Goal: Task Accomplishment & Management: Manage account settings

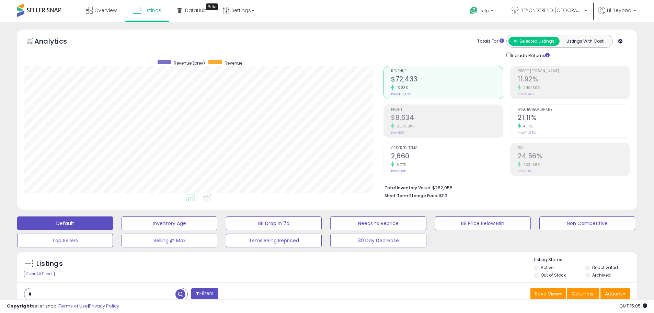
scroll to position [141, 359]
click at [608, 9] on span "Hi Beyond" at bounding box center [619, 10] width 24 height 7
click at [611, 52] on link "Profile" at bounding box center [613, 54] width 14 height 7
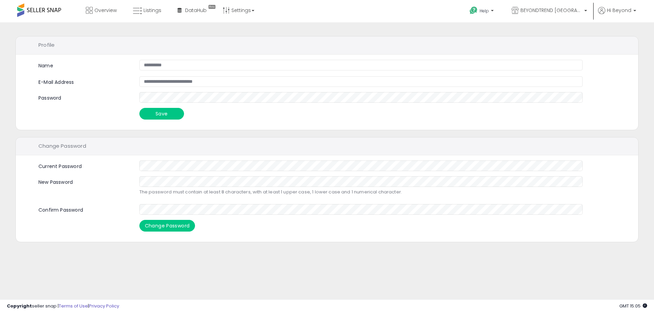
click at [303, 237] on div "Whoops! There were some problems with your input. Your new password has been sa…" at bounding box center [327, 198] width 622 height 86
click at [618, 15] on p "Hi Beyond" at bounding box center [617, 11] width 38 height 9
click at [611, 40] on li "Account" at bounding box center [613, 36] width 44 height 17
click at [611, 38] on link "Account" at bounding box center [613, 36] width 18 height 7
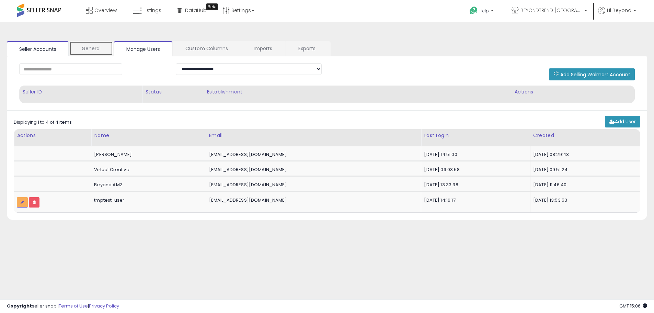
click at [91, 51] on link "General" at bounding box center [91, 48] width 44 height 14
click at [28, 44] on link "Seller Accounts" at bounding box center [38, 48] width 62 height 14
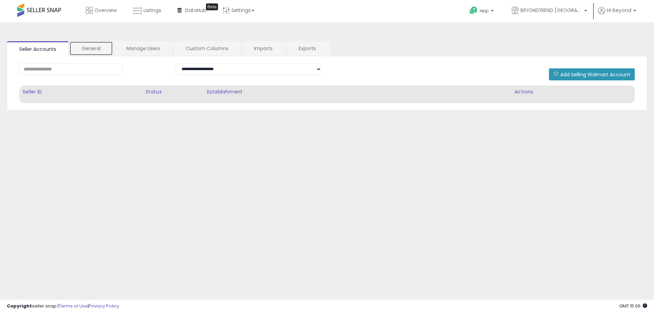
click at [99, 49] on link "General" at bounding box center [91, 48] width 44 height 14
click at [132, 49] on link "Manage Users" at bounding box center [143, 48] width 58 height 14
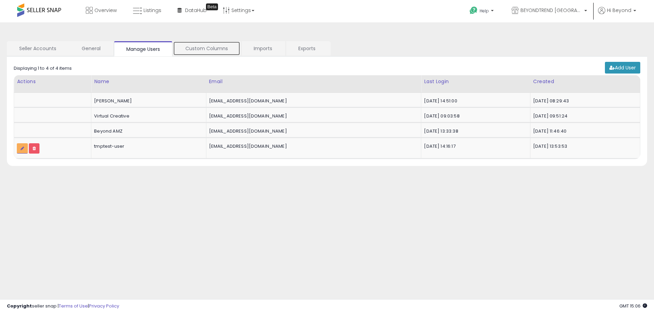
click at [202, 49] on link "Custom Columns" at bounding box center [206, 48] width 67 height 14
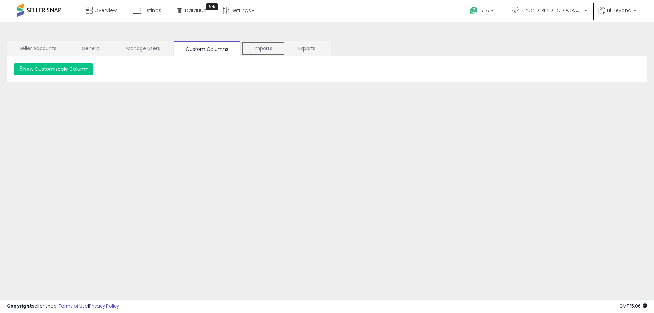
click at [256, 50] on link "Imports" at bounding box center [263, 48] width 44 height 14
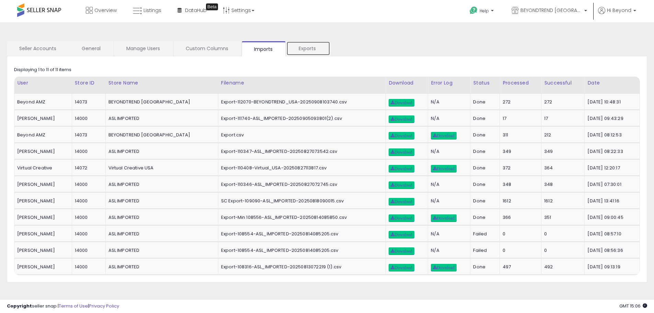
click at [308, 48] on link "Exports" at bounding box center [308, 48] width 44 height 14
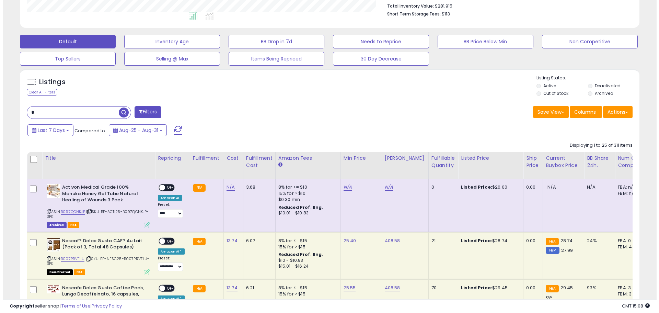
scroll to position [137, 0]
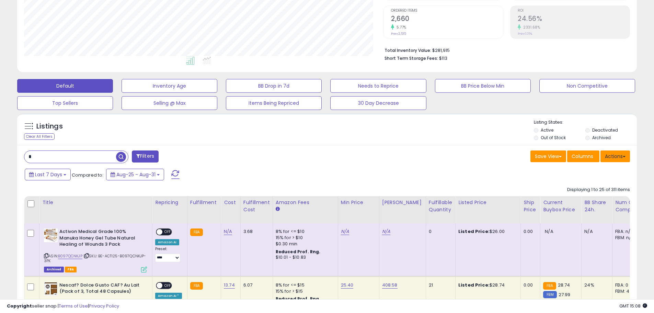
click at [625, 157] on button "Actions" at bounding box center [615, 156] width 30 height 12
click at [586, 156] on span "Columns" at bounding box center [582, 156] width 22 height 7
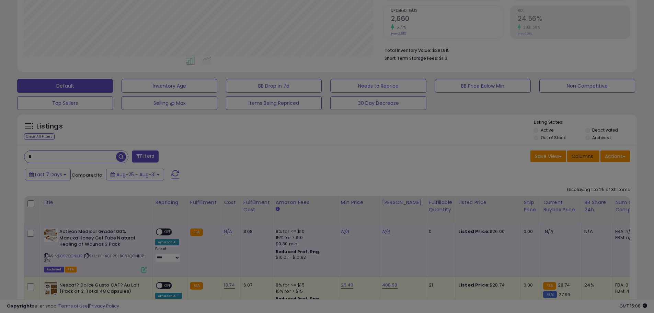
scroll to position [141, 362]
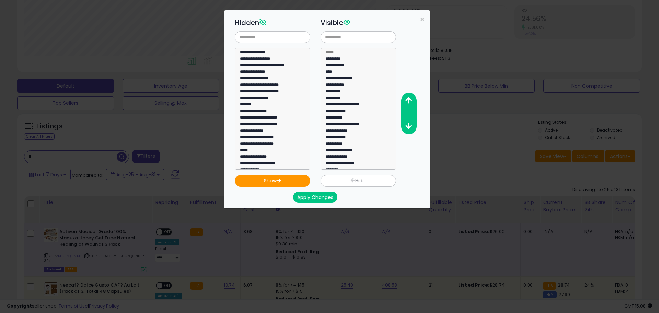
click at [476, 143] on div "**********" at bounding box center [329, 156] width 659 height 313
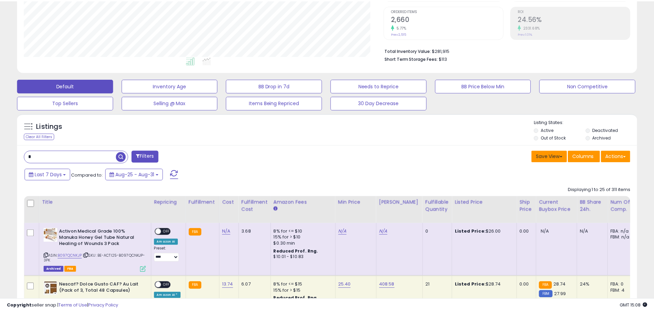
scroll to position [342975, 342756]
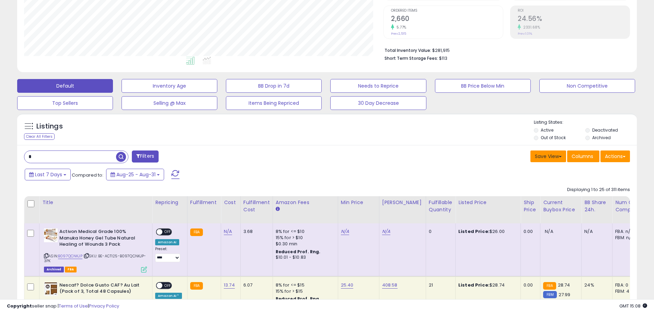
click at [550, 157] on button "Save View" at bounding box center [548, 156] width 36 height 12
click at [414, 162] on div "Save View Save As New View Update Current View Columns Actions Import Export Vi…" at bounding box center [481, 156] width 308 height 13
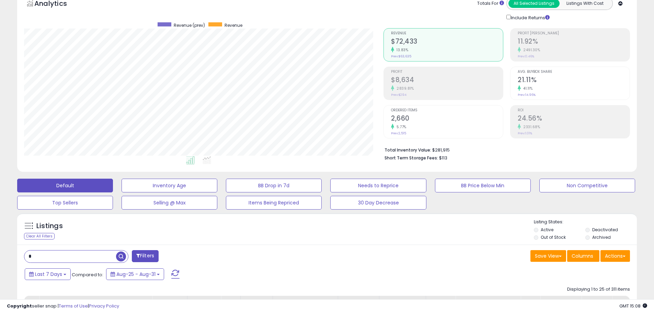
scroll to position [0, 0]
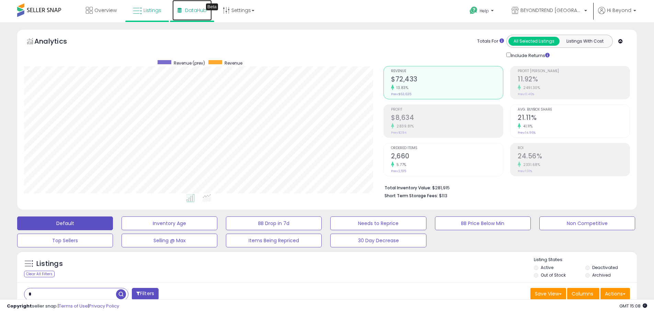
click at [186, 13] on span "DataHub" at bounding box center [196, 10] width 22 height 7
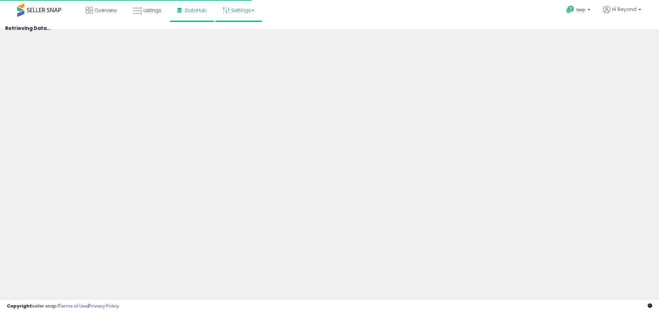
click at [239, 14] on link "Settings" at bounding box center [239, 10] width 42 height 21
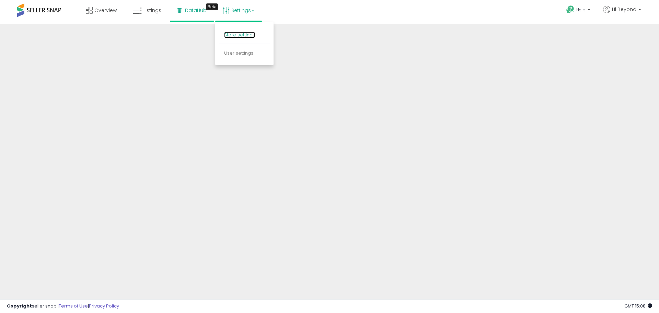
click at [245, 37] on link "Store settings" at bounding box center [239, 35] width 31 height 7
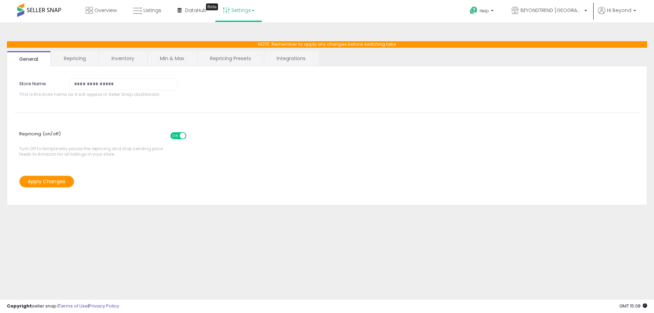
click at [245, 6] on link "Settings" at bounding box center [239, 10] width 42 height 21
click at [243, 54] on link "User settings" at bounding box center [238, 53] width 29 height 7
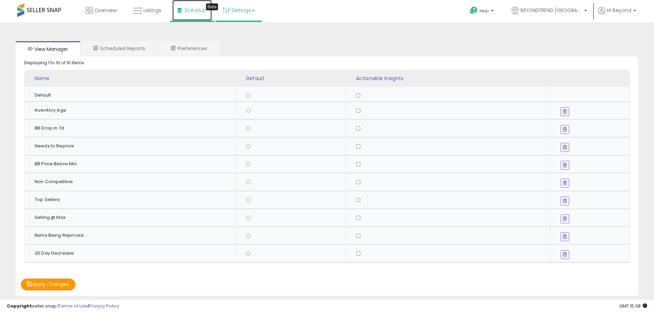
click at [207, 10] on link "DataHub Beta" at bounding box center [191, 10] width 39 height 21
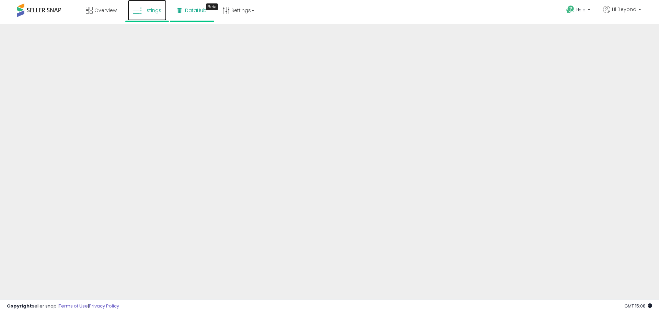
click at [161, 13] on link "Listings" at bounding box center [147, 10] width 39 height 21
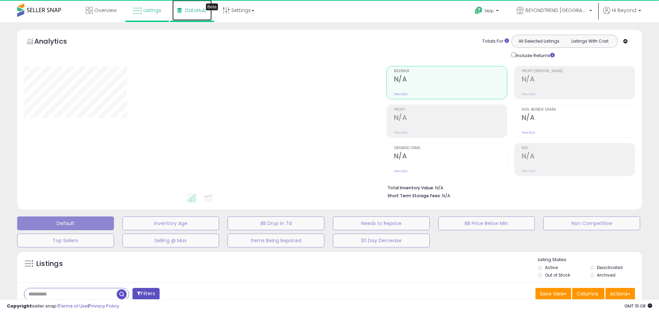
click at [192, 12] on span "DataHub" at bounding box center [196, 10] width 22 height 7
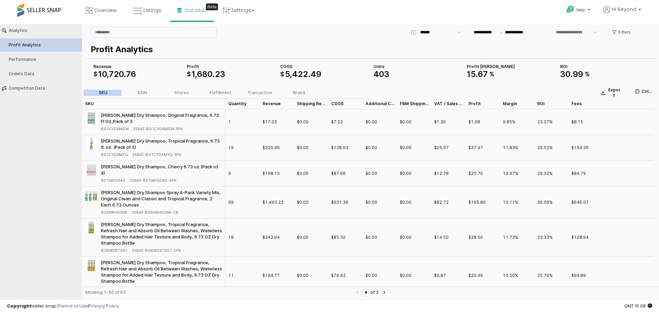
type input "***"
click at [640, 91] on div "Columns" at bounding box center [644, 91] width 18 height 5
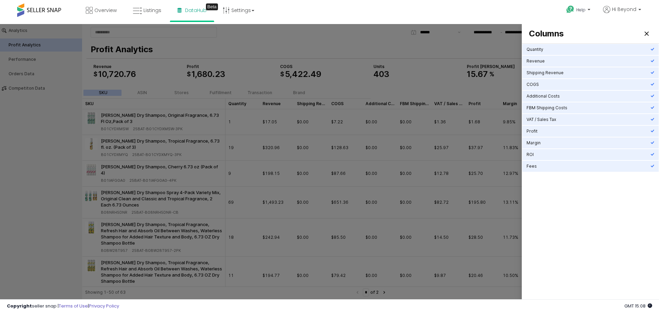
click at [440, 75] on div at bounding box center [329, 162] width 659 height 277
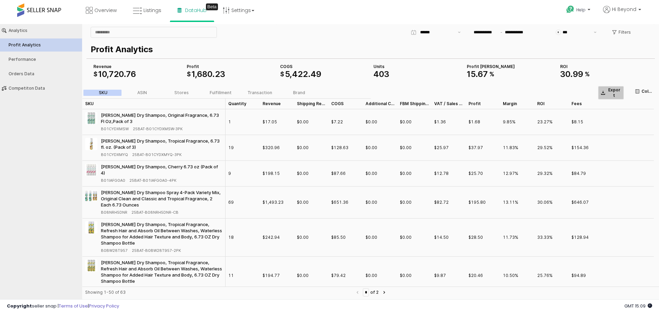
click at [610, 91] on p "Export" at bounding box center [614, 92] width 14 height 11
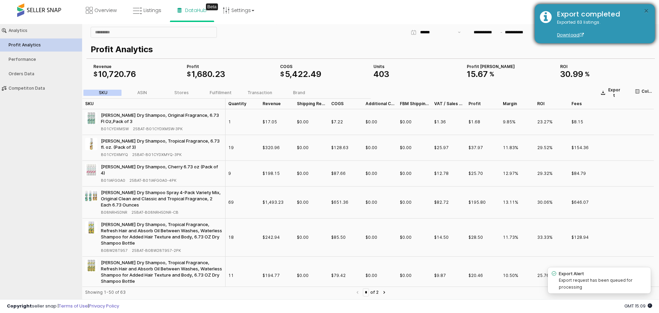
click at [644, 10] on button "×" at bounding box center [645, 11] width 5 height 9
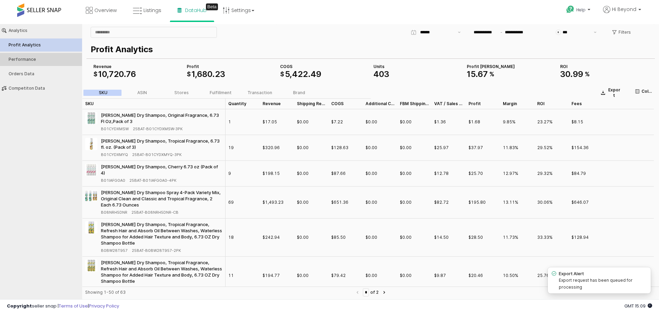
click at [25, 56] on button "Performance" at bounding box center [41, 59] width 87 height 13
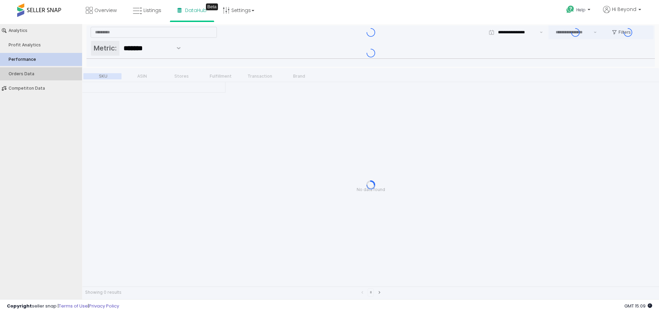
click at [24, 77] on button "Orders Data" at bounding box center [41, 73] width 87 height 13
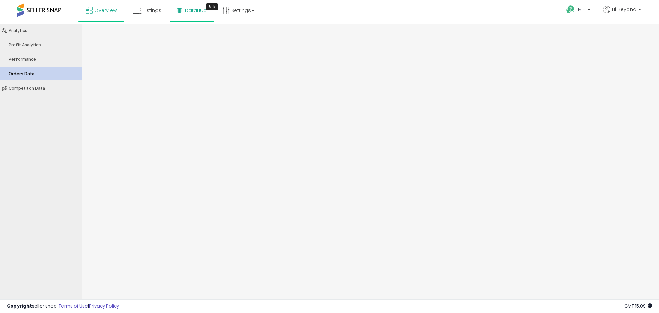
click at [93, 8] on icon at bounding box center [89, 10] width 7 height 7
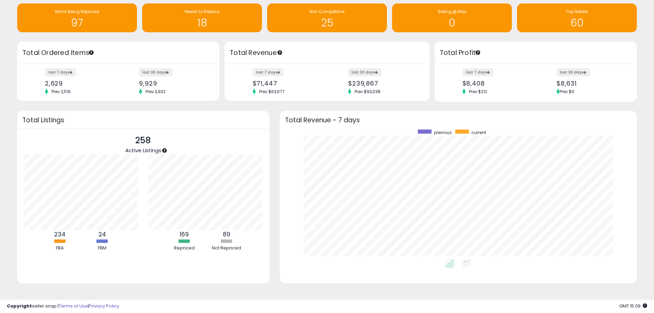
scroll to position [72, 0]
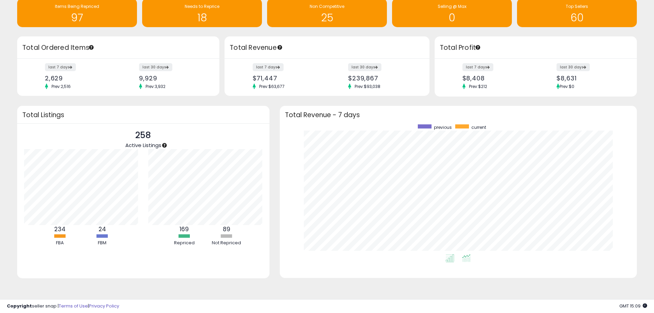
click at [466, 257] on icon at bounding box center [466, 258] width 9 height 8
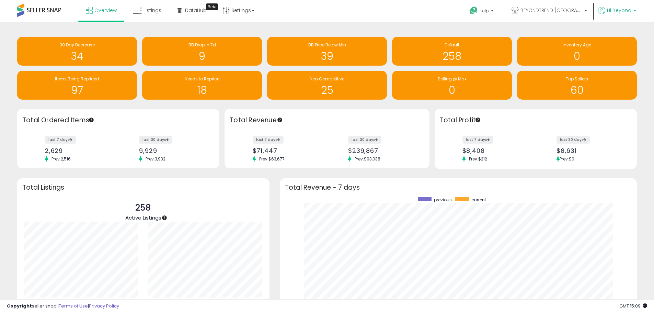
click at [611, 11] on span "Hi Beyond" at bounding box center [619, 10] width 24 height 7
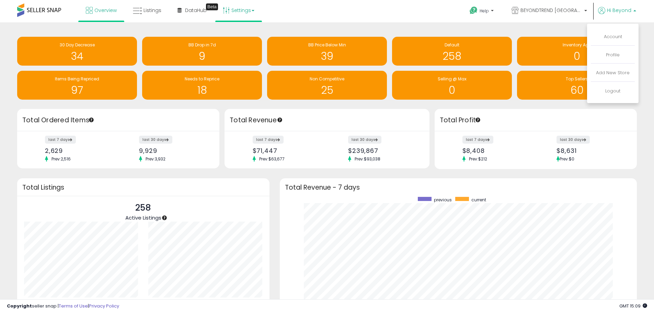
click at [244, 11] on link "Settings" at bounding box center [239, 10] width 42 height 21
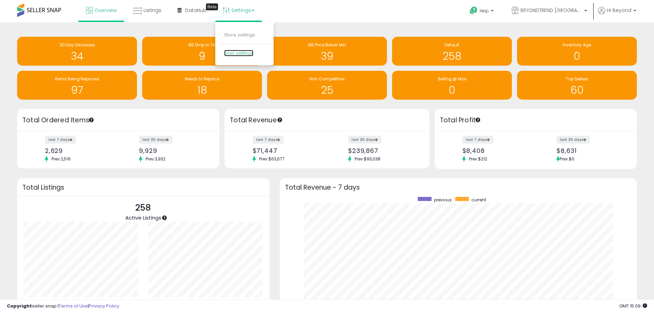
click at [244, 52] on link "User settings" at bounding box center [238, 53] width 29 height 7
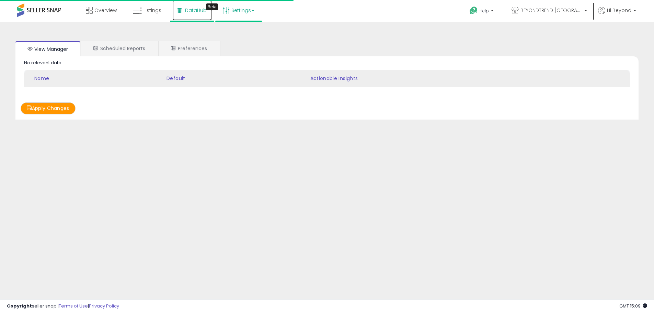
click at [199, 10] on span "DataHub" at bounding box center [196, 10] width 22 height 7
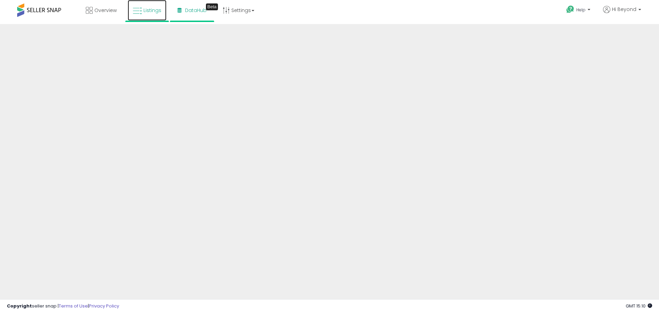
click at [154, 10] on span "Listings" at bounding box center [152, 10] width 18 height 7
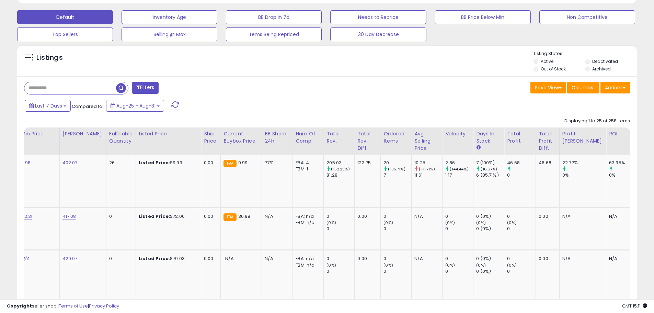
scroll to position [0, 310]
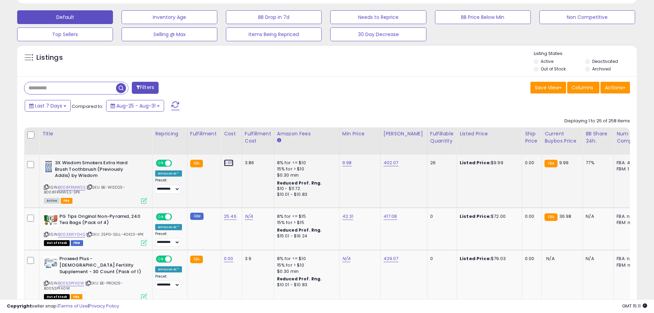
click at [225, 164] on link "3.65" at bounding box center [229, 162] width 10 height 7
click at [343, 164] on link "9.98" at bounding box center [347, 162] width 10 height 7
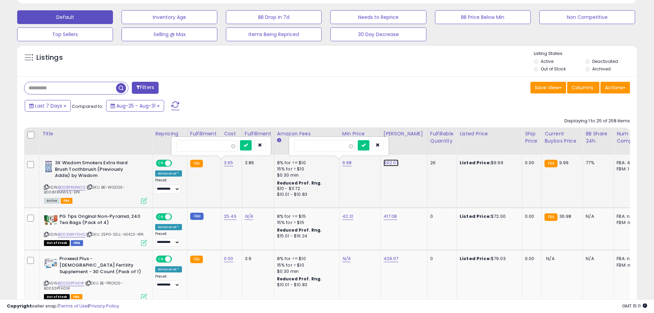
click at [388, 162] on link "402.07" at bounding box center [390, 162] width 15 height 7
click at [431, 183] on td "26" at bounding box center [442, 180] width 30 height 53
click at [65, 186] on link "B008FRMWSS" at bounding box center [71, 187] width 27 height 6
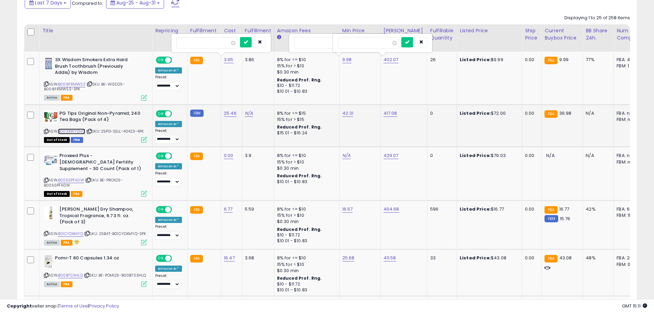
click at [74, 129] on link "B003XWY0HQ" at bounding box center [71, 131] width 27 height 6
click at [176, 280] on select "**********" at bounding box center [167, 284] width 25 height 9
click at [155, 280] on select "**********" at bounding box center [167, 284] width 25 height 9
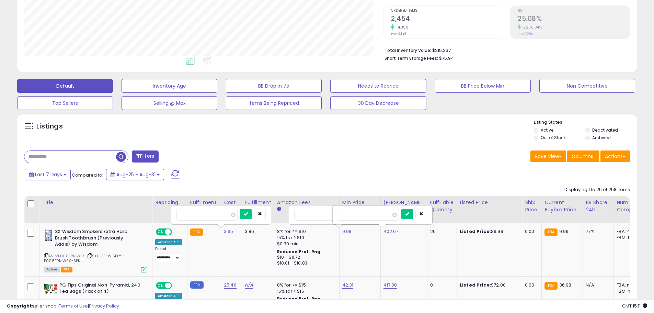
click at [165, 202] on div "Repricing" at bounding box center [169, 202] width 29 height 7
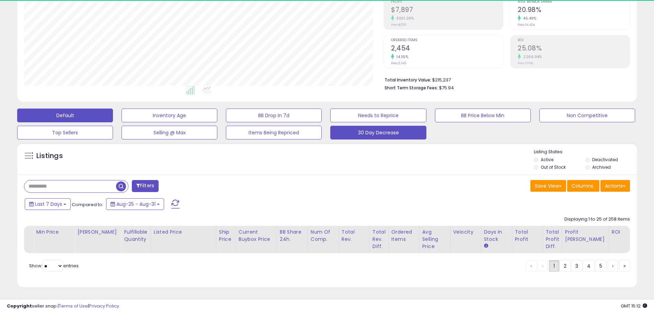
click at [404, 132] on button "30 Day Decrease" at bounding box center [378, 133] width 96 height 14
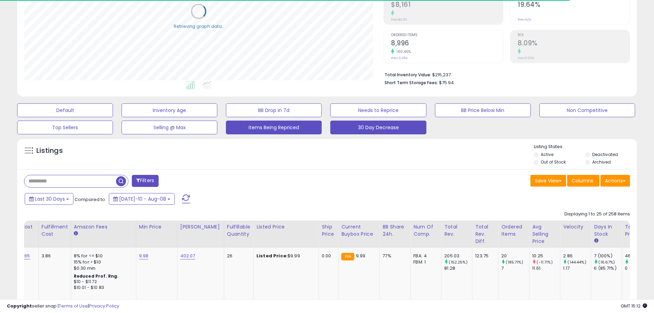
click at [290, 129] on button "Items Being Repriced" at bounding box center [274, 127] width 96 height 14
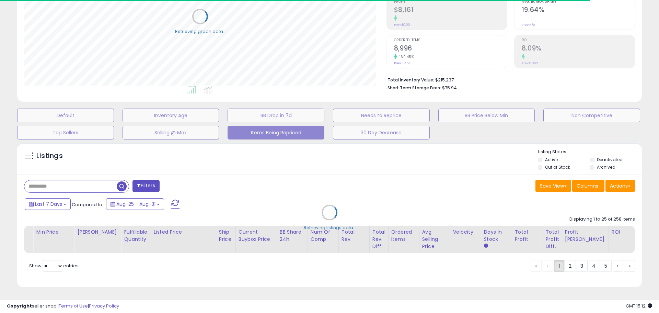
click at [147, 181] on div "Retrieving listings data.." at bounding box center [329, 217] width 635 height 156
click at [150, 180] on div "Retrieving listings data.." at bounding box center [329, 217] width 635 height 156
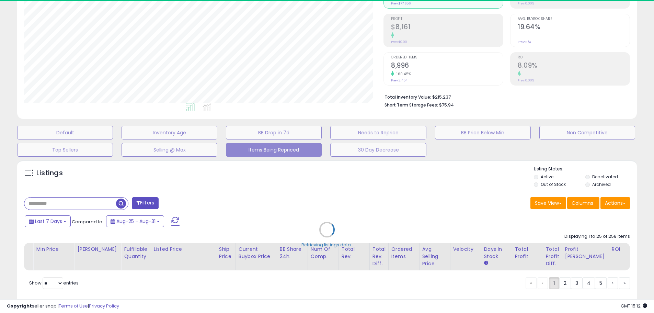
scroll to position [79, 0]
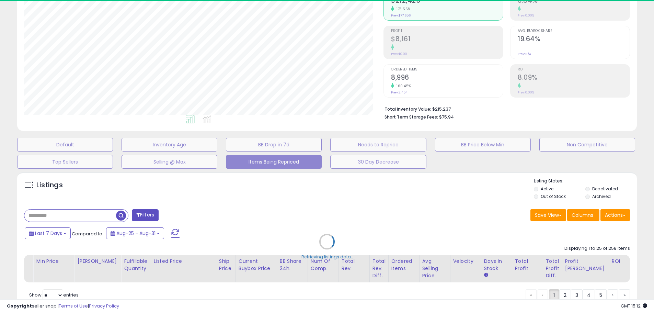
click at [149, 213] on div "Retrieving listings data.." at bounding box center [327, 246] width 630 height 156
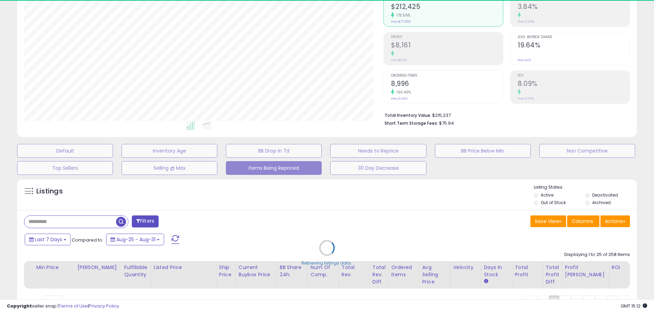
scroll to position [0, 0]
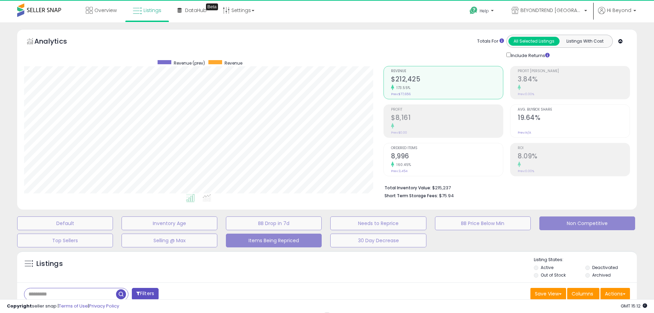
select select "**"
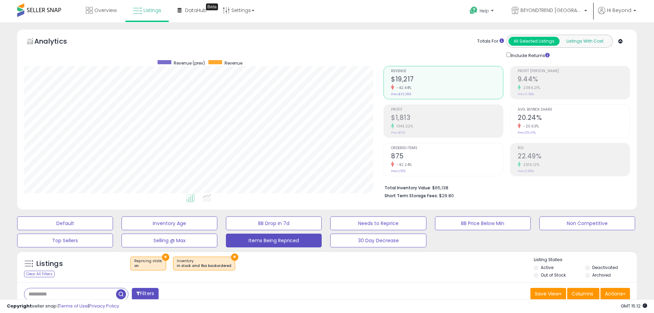
click at [572, 37] on button "Listings With Cost" at bounding box center [584, 41] width 51 height 9
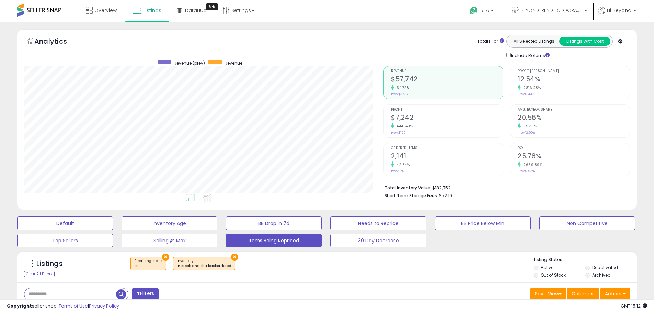
scroll to position [141, 359]
click at [528, 41] on button "All Selected Listings" at bounding box center [533, 41] width 51 height 9
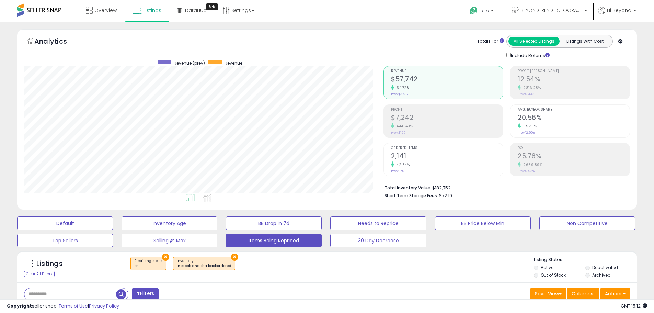
click at [621, 41] on icon at bounding box center [620, 41] width 4 height 4
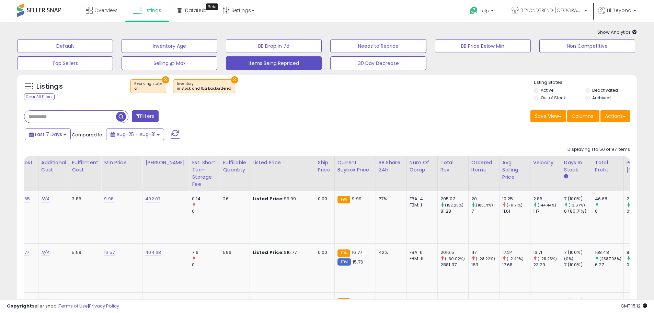
click at [635, 32] on icon at bounding box center [634, 32] width 4 height 4
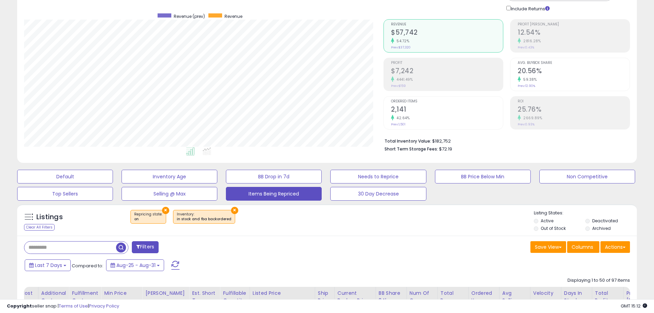
scroll to position [0, 0]
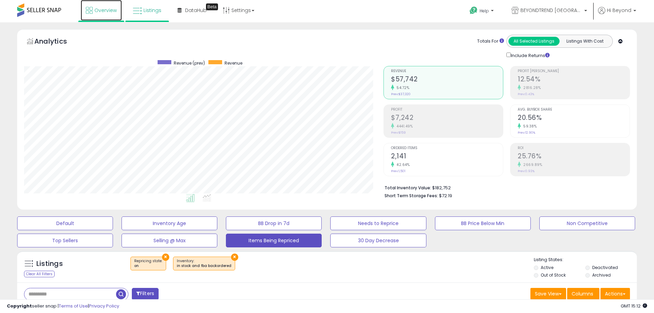
click at [101, 9] on span "Overview" at bounding box center [105, 10] width 22 height 7
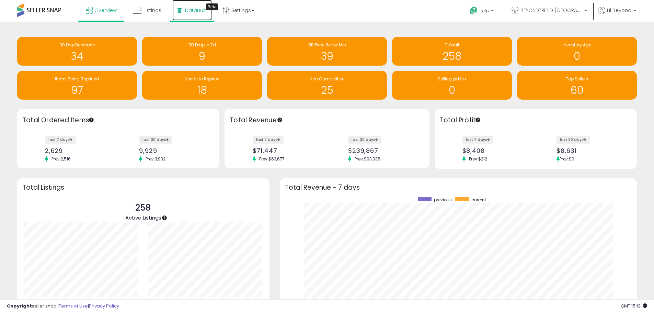
click at [177, 8] on link "DataHub Beta" at bounding box center [191, 10] width 39 height 21
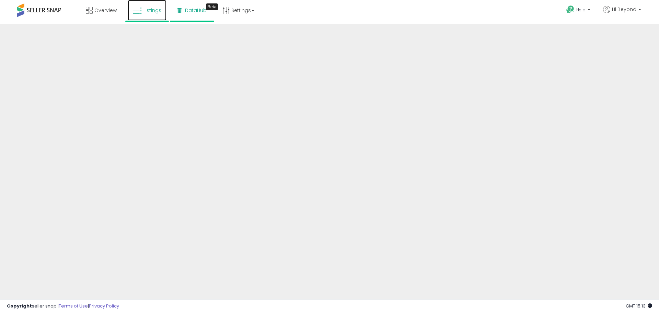
click at [151, 14] on link "Listings" at bounding box center [147, 10] width 39 height 21
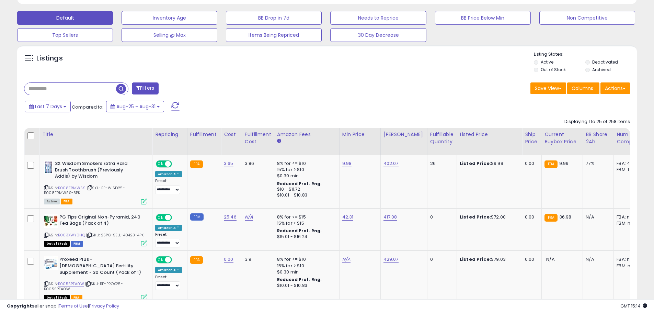
scroll to position [206, 0]
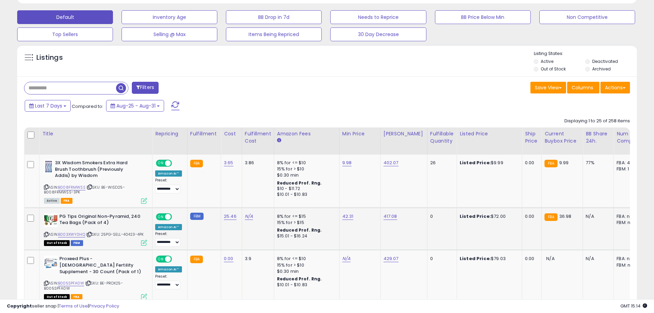
drag, startPoint x: 103, startPoint y: 233, endPoint x: 147, endPoint y: 234, distance: 43.6
click at [147, 234] on td "PG Tips Original Non-Pyramid, 240 Tea Bags (Pack of 4) ASIN: B003XWY0HQ | SKU: …" at bounding box center [95, 228] width 113 height 43
copy span "25PG-SELL-40423-4PK"
click at [165, 214] on div "ON OFF" at bounding box center [164, 216] width 16 height 6
click at [168, 217] on span at bounding box center [168, 216] width 6 height 6
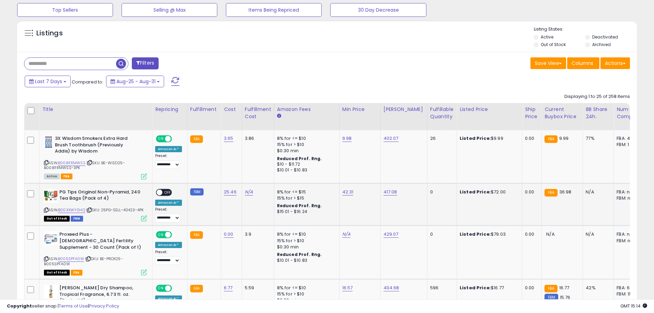
scroll to position [240, 0]
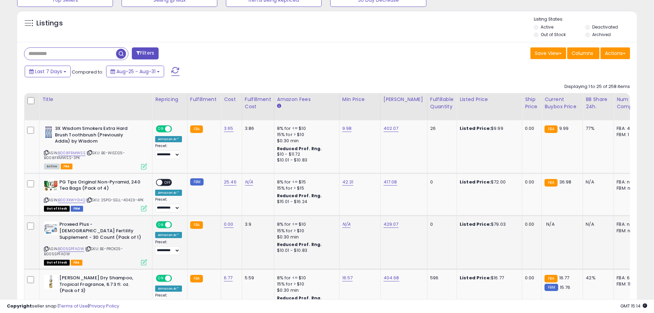
click at [167, 225] on span at bounding box center [168, 225] width 6 height 6
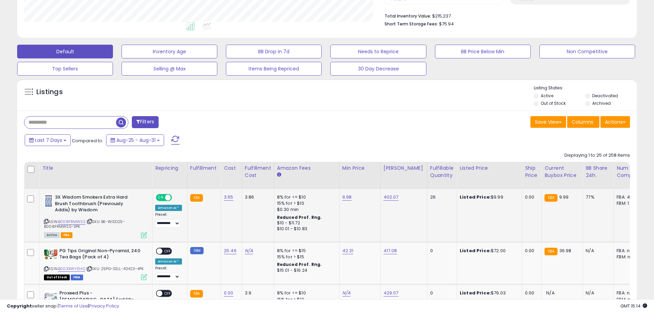
scroll to position [0, 0]
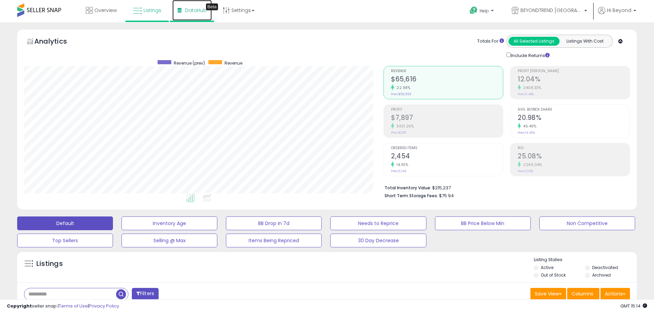
click at [196, 12] on span "DataHub" at bounding box center [196, 10] width 22 height 7
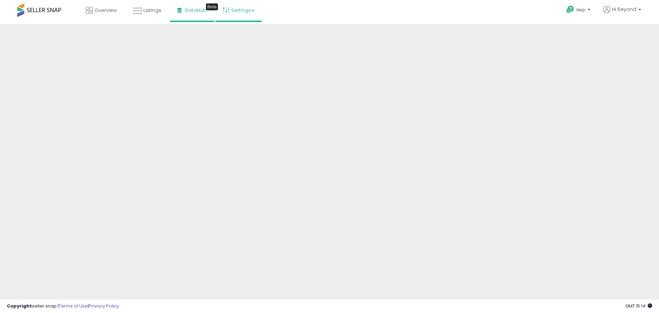
click at [235, 8] on link "Settings" at bounding box center [239, 10] width 42 height 21
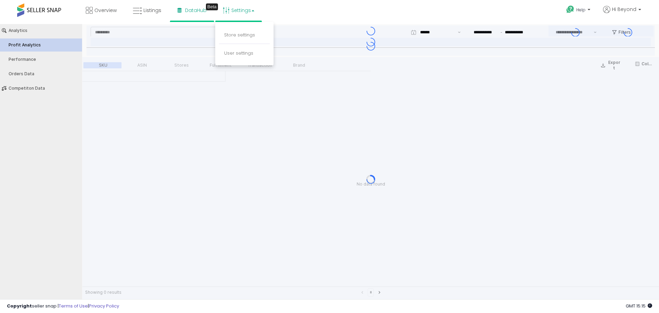
type input "***"
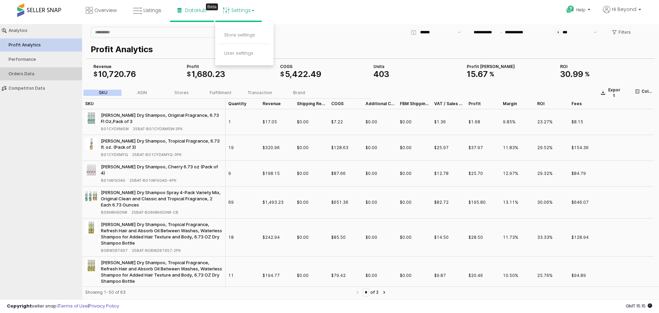
click at [36, 70] on button "Orders Data" at bounding box center [41, 73] width 87 height 13
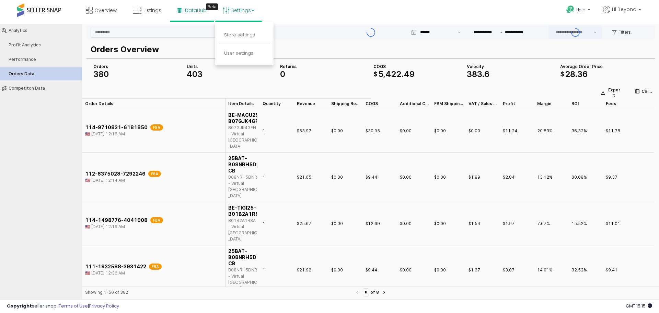
type input "***"
click at [628, 33] on p "Filters" at bounding box center [624, 32] width 12 height 5
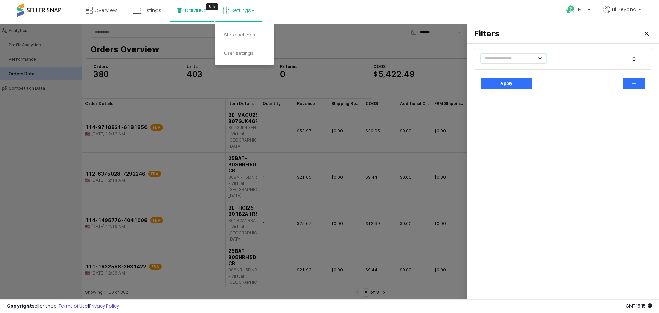
click at [538, 60] on icon "icon: down" at bounding box center [540, 58] width 4 height 4
click at [648, 33] on div "Close" at bounding box center [646, 33] width 10 height 10
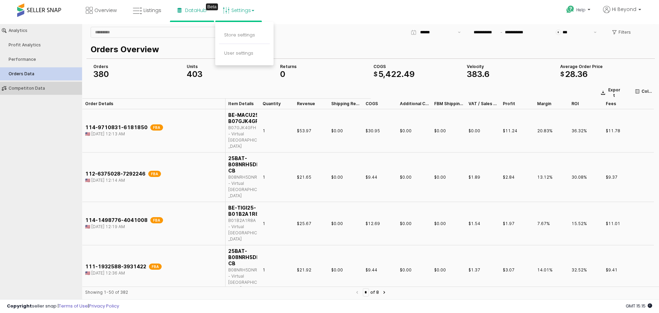
click at [36, 86] on div "Competiton Data" at bounding box center [45, 88] width 72 height 5
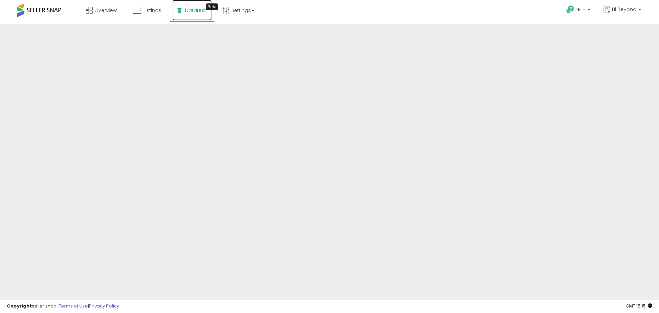
click at [193, 12] on span "DataHub" at bounding box center [196, 10] width 22 height 7
